Goal: Task Accomplishment & Management: Use online tool/utility

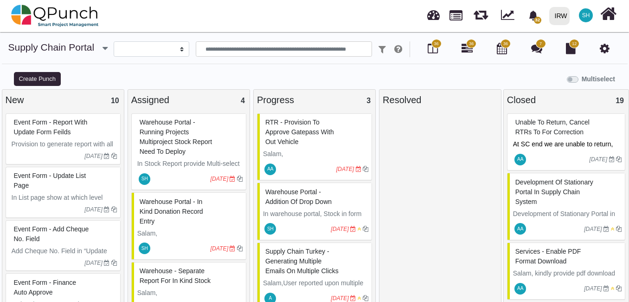
select select
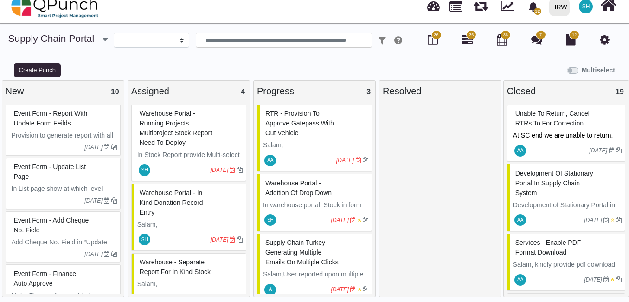
scroll to position [23, 0]
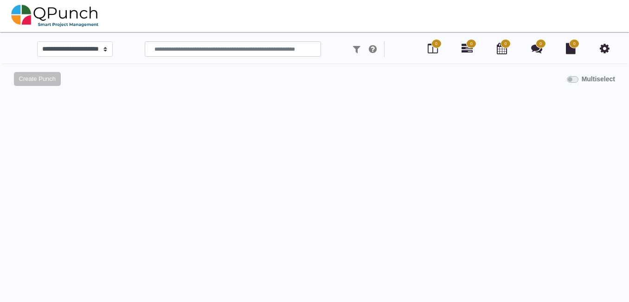
scroll to position [9, 0]
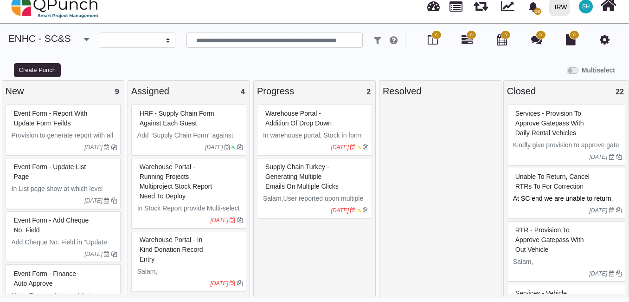
select select
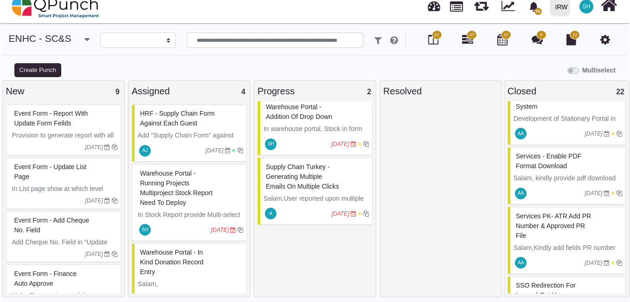
scroll to position [232, 0]
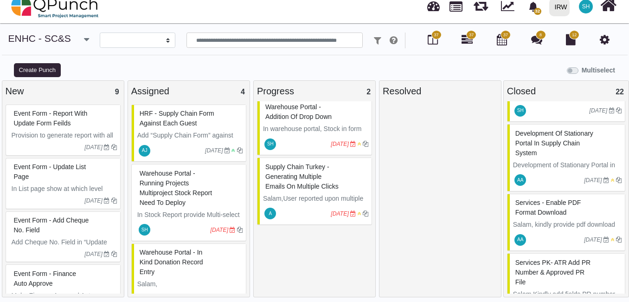
click at [556, 158] on div "Development of Stationary Portal in Supply Chain System" at bounding box center [567, 143] width 109 height 34
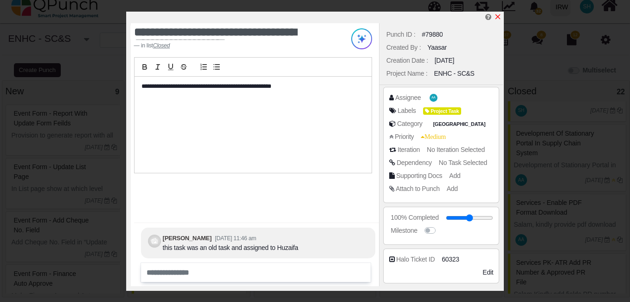
click at [500, 15] on icon "x" at bounding box center [498, 16] width 5 height 5
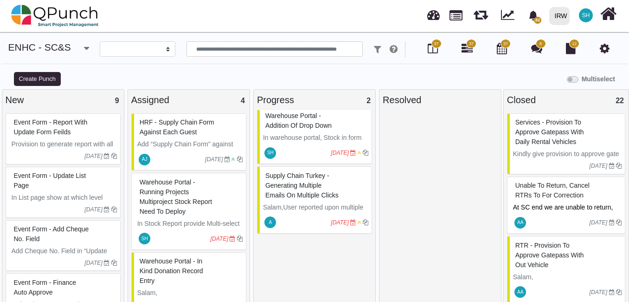
click at [151, 76] on div "Create Punch" at bounding box center [78, 78] width 157 height 15
click at [298, 19] on div "32 Notification Clear Services - Vehicle selection mandatory Ahad Ahmed Taji 22…" at bounding box center [442, 15] width 354 height 31
